Goal: Task Accomplishment & Management: Use online tool/utility

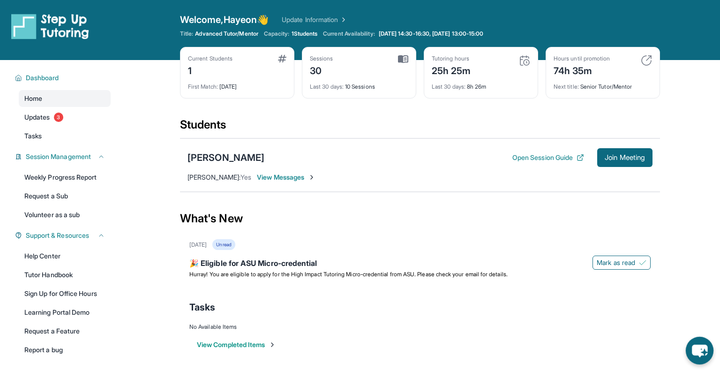
click at [700, 357] on icon "chat-button" at bounding box center [699, 350] width 28 height 28
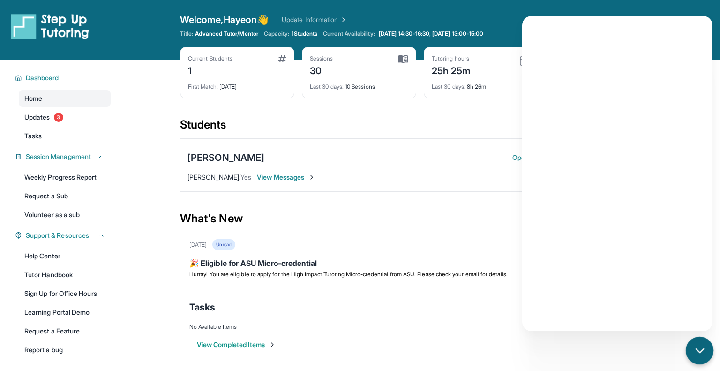
click at [700, 343] on div "chat-button" at bounding box center [699, 350] width 28 height 28
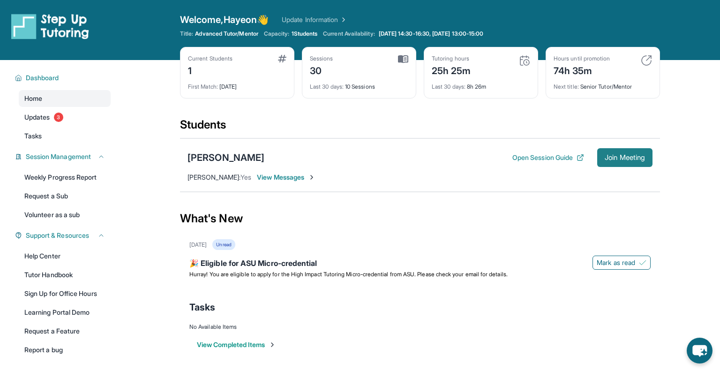
click at [604, 157] on span "Join Meeting" at bounding box center [624, 158] width 40 height 6
click at [601, 159] on button "Join Meeting" at bounding box center [624, 157] width 55 height 19
click at [631, 158] on span "Join Meeting" at bounding box center [624, 158] width 40 height 6
click at [612, 149] on button "Join Meeting" at bounding box center [624, 157] width 55 height 19
